Goal: Transaction & Acquisition: Purchase product/service

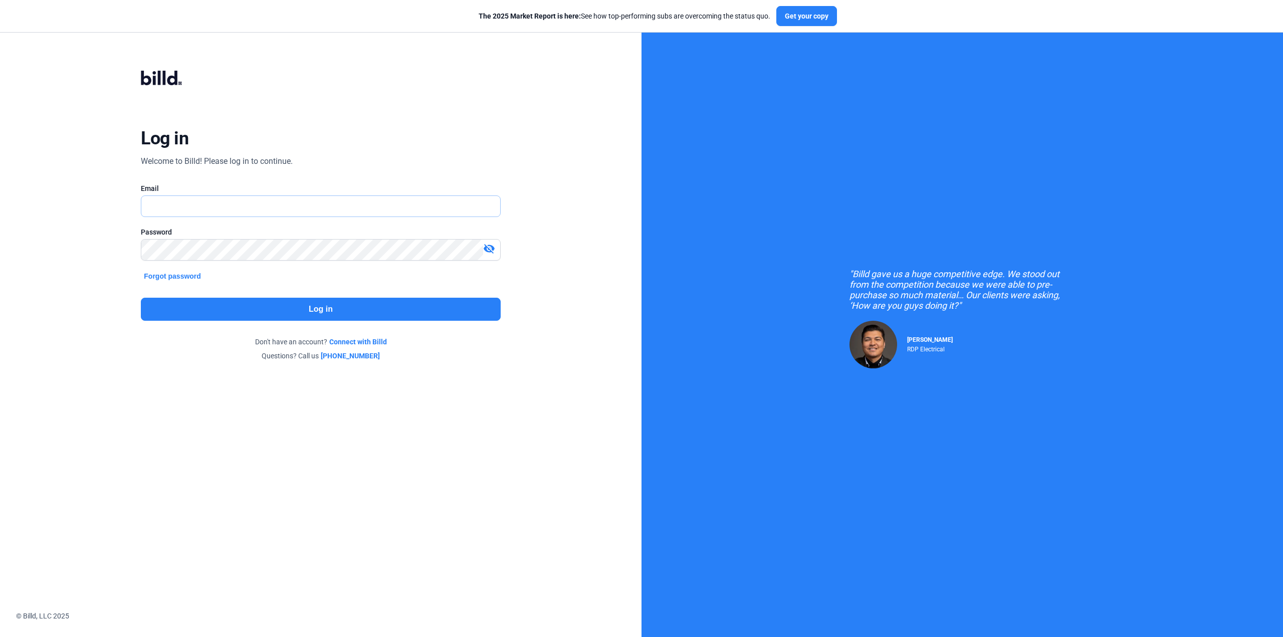
type input "[PERSON_NAME][EMAIL_ADDRESS][DOMAIN_NAME]"
click at [306, 306] on button "Log in" at bounding box center [320, 309] width 359 height 23
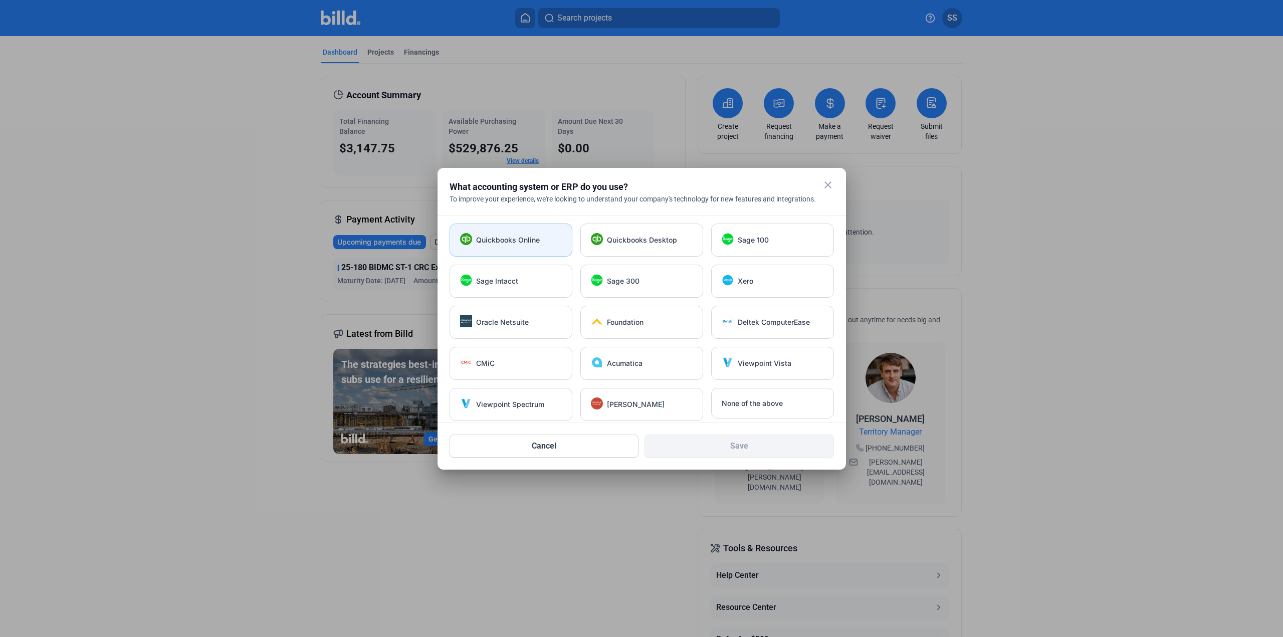
click at [518, 240] on span "Quickbooks Online" at bounding box center [508, 240] width 64 height 10
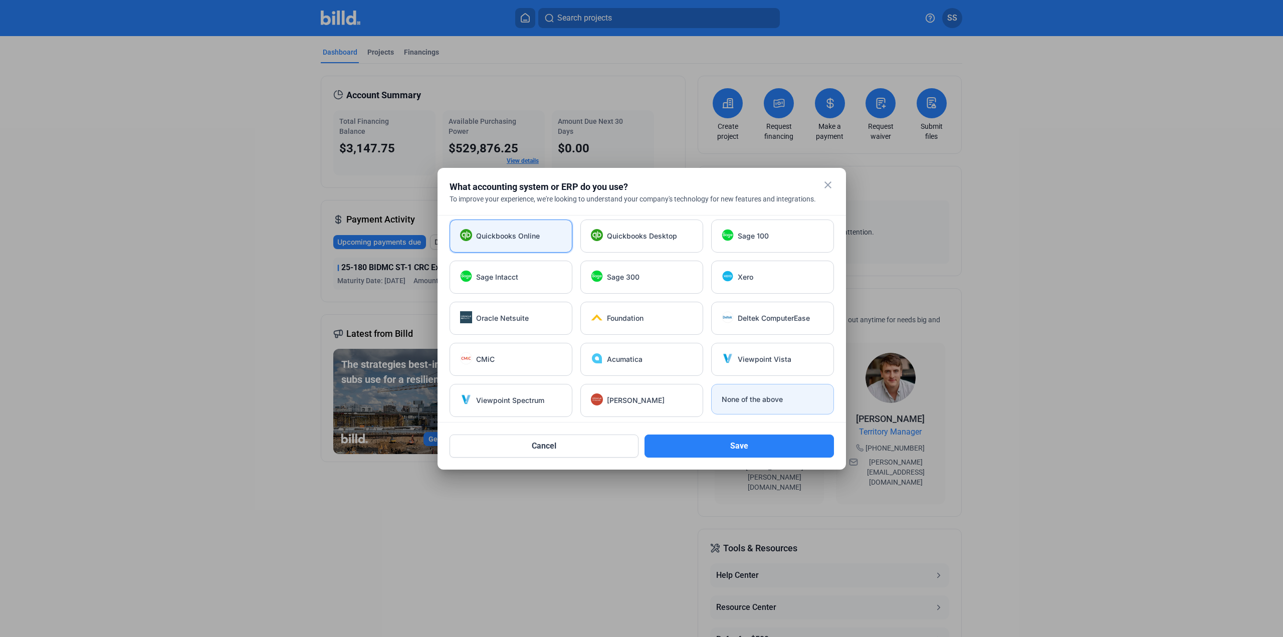
scroll to position [5, 0]
click at [743, 447] on button "Save" at bounding box center [738, 445] width 189 height 23
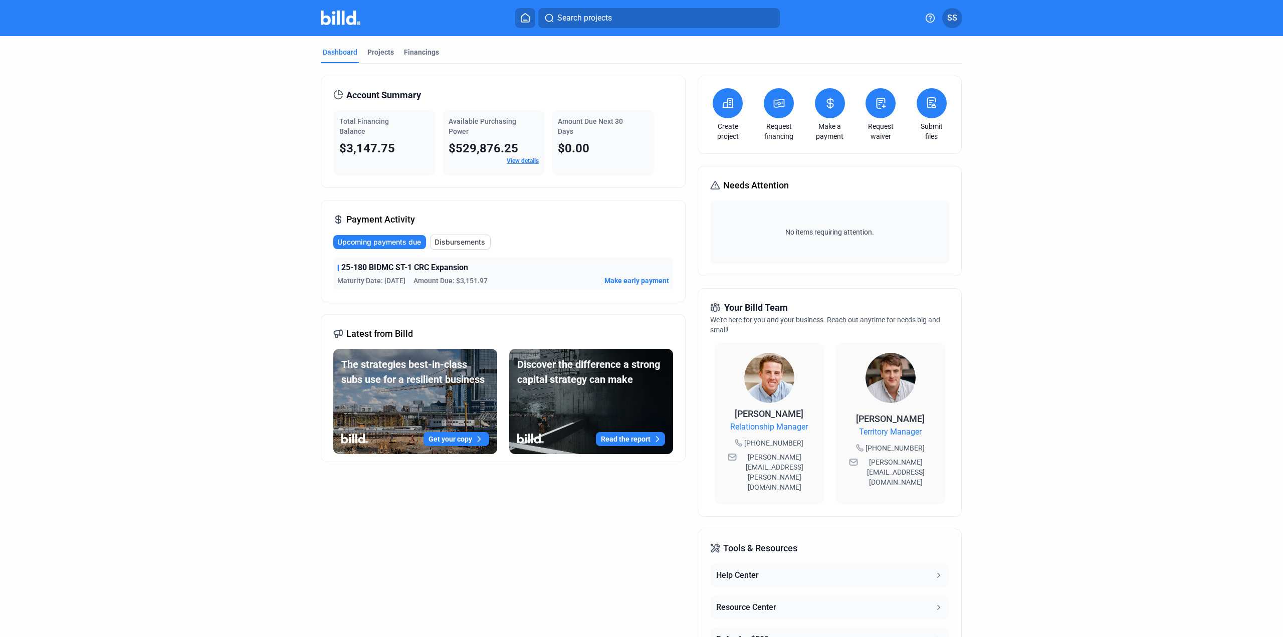
click at [634, 283] on span "Make early payment" at bounding box center [636, 281] width 65 height 10
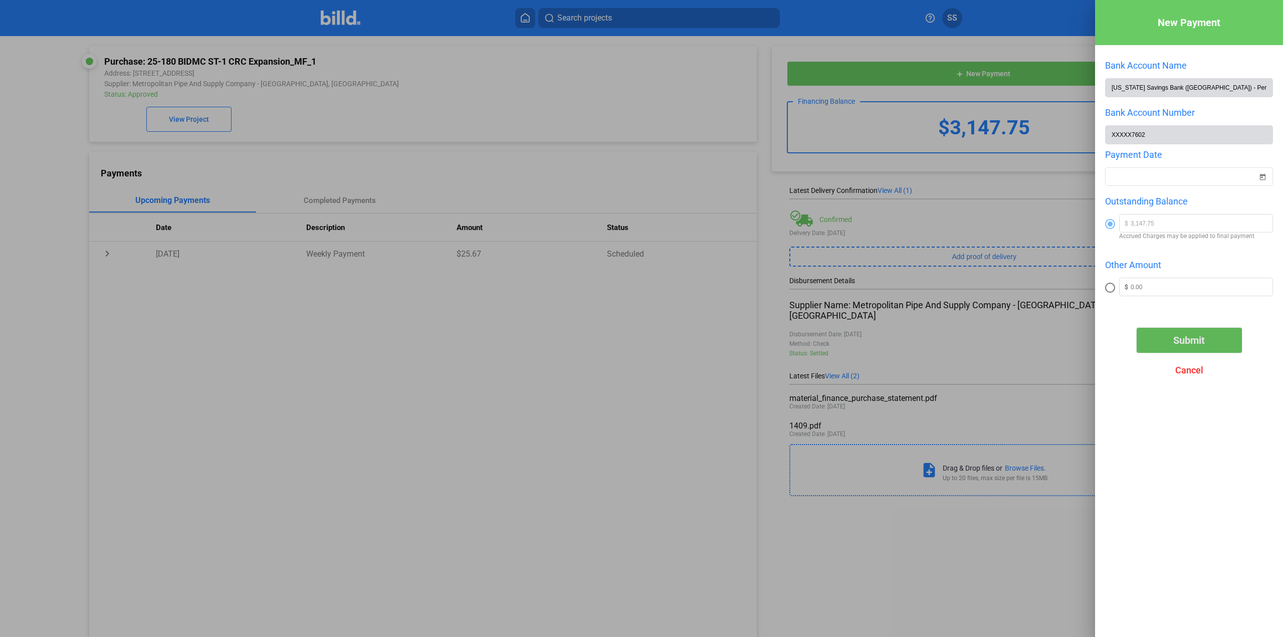
click at [1169, 335] on button "Submit" at bounding box center [1188, 340] width 105 height 25
click at [1178, 180] on div "New Payment Bank Account Name [US_STATE] Savings Bank ([GEOGRAPHIC_DATA]) - Per…" at bounding box center [641, 318] width 1283 height 637
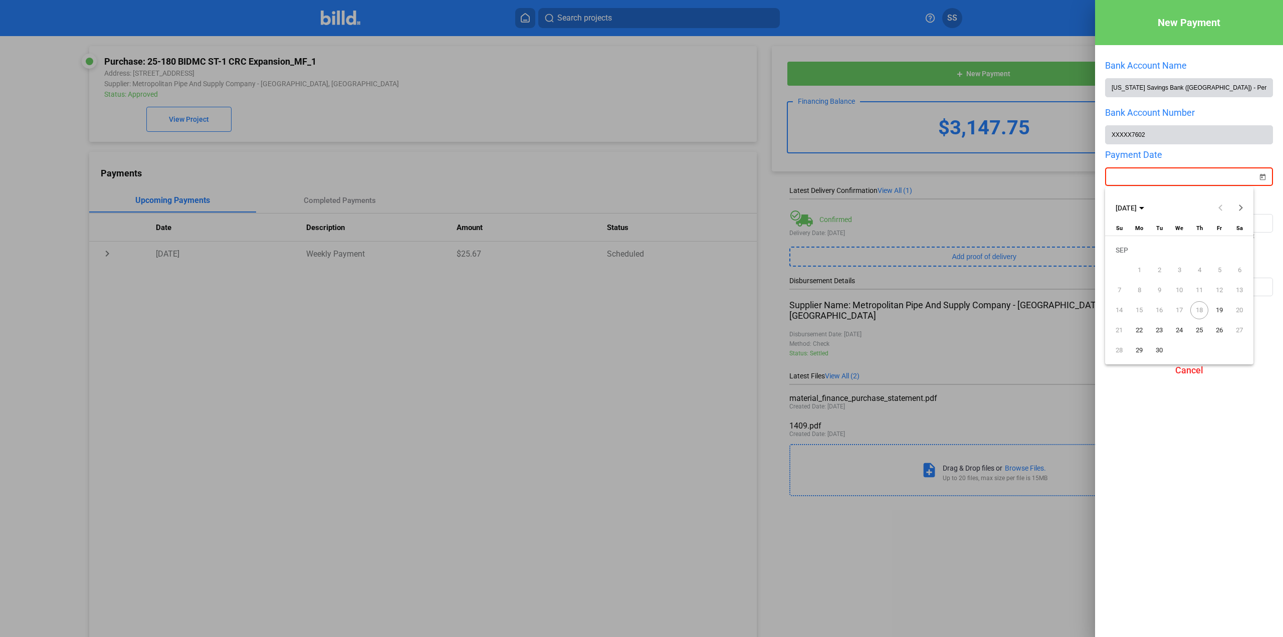
click at [1201, 309] on span "18" at bounding box center [1199, 310] width 18 height 18
click at [1220, 313] on span "19" at bounding box center [1219, 310] width 18 height 18
type input "[DATE]"
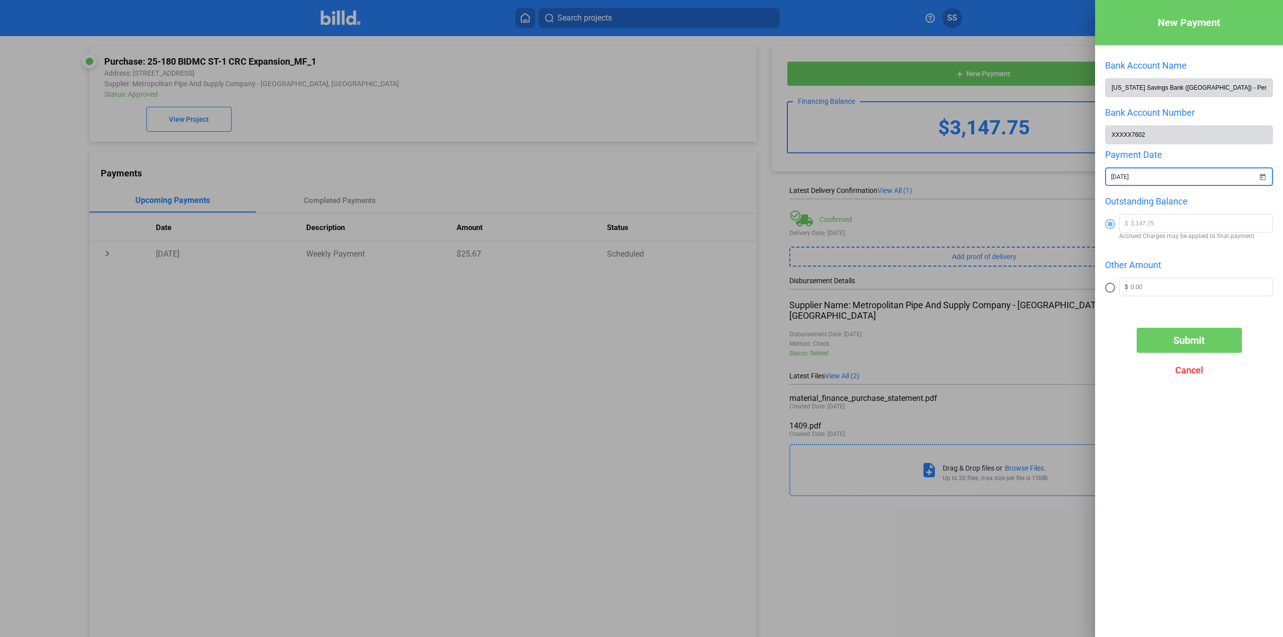
click at [1192, 344] on span "Submit" at bounding box center [1189, 340] width 32 height 12
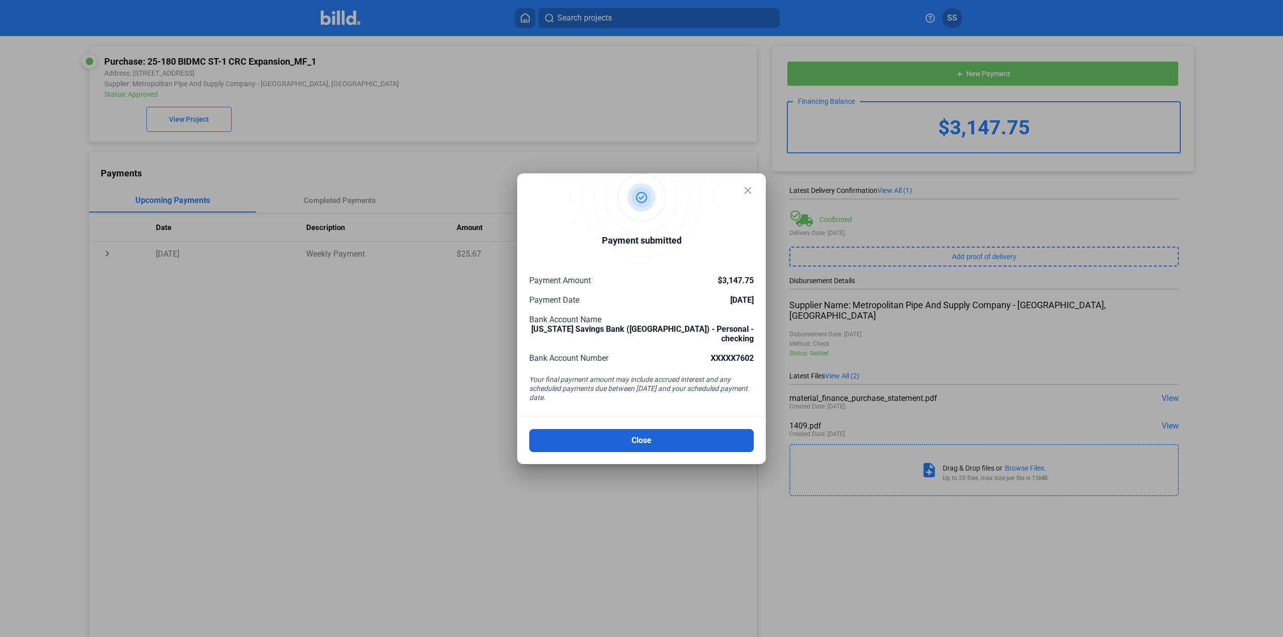
click at [634, 429] on button "Close" at bounding box center [641, 440] width 224 height 23
